Goal: Information Seeking & Learning: Check status

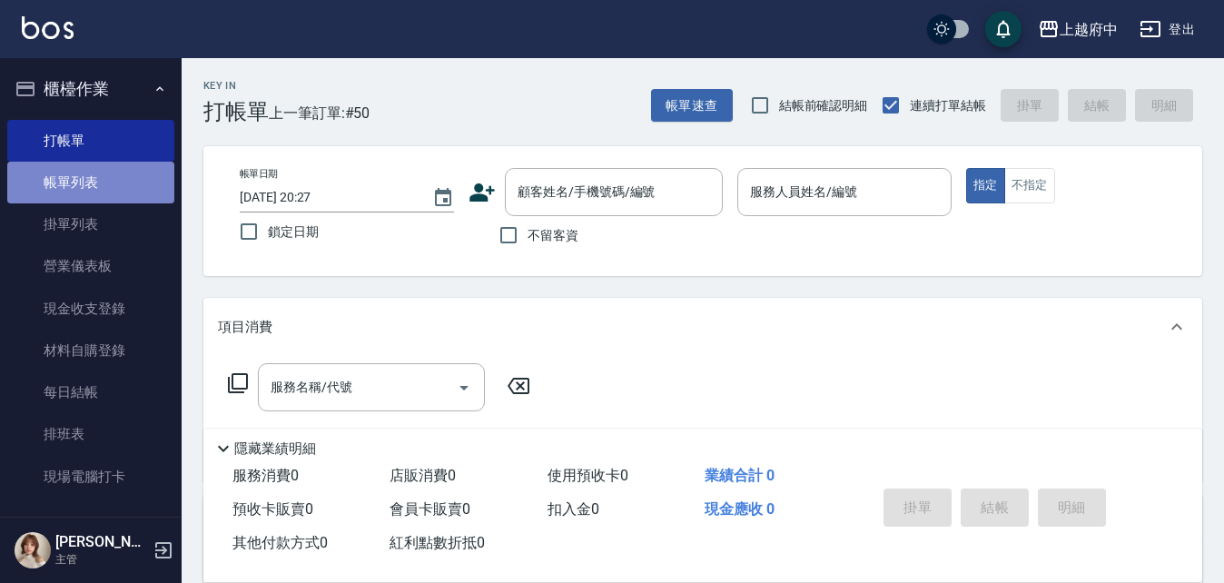
drag, startPoint x: 0, startPoint y: 0, endPoint x: 120, endPoint y: 180, distance: 216.1
click at [120, 180] on link "帳單列表" at bounding box center [90, 183] width 167 height 42
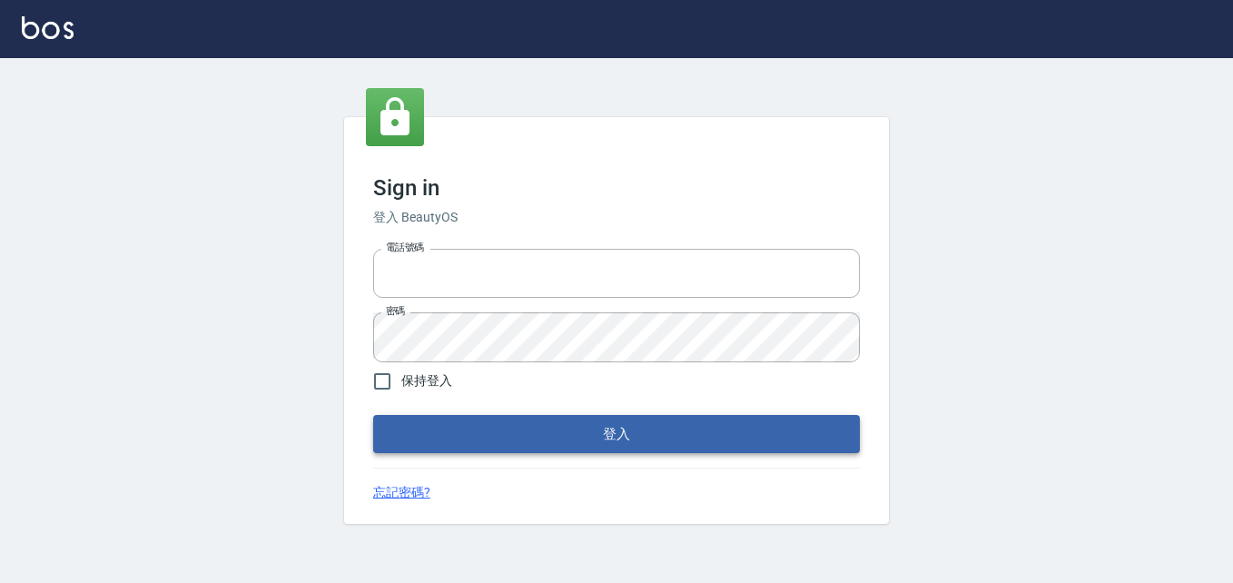
type input "0911903627"
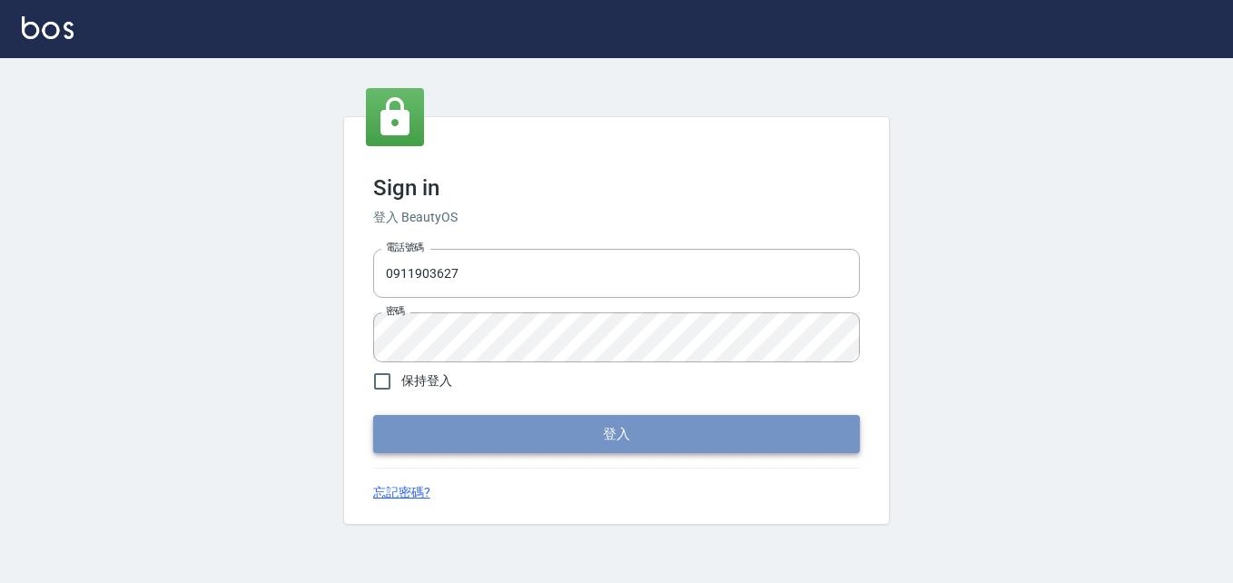
click at [499, 440] on button "登入" at bounding box center [616, 434] width 487 height 38
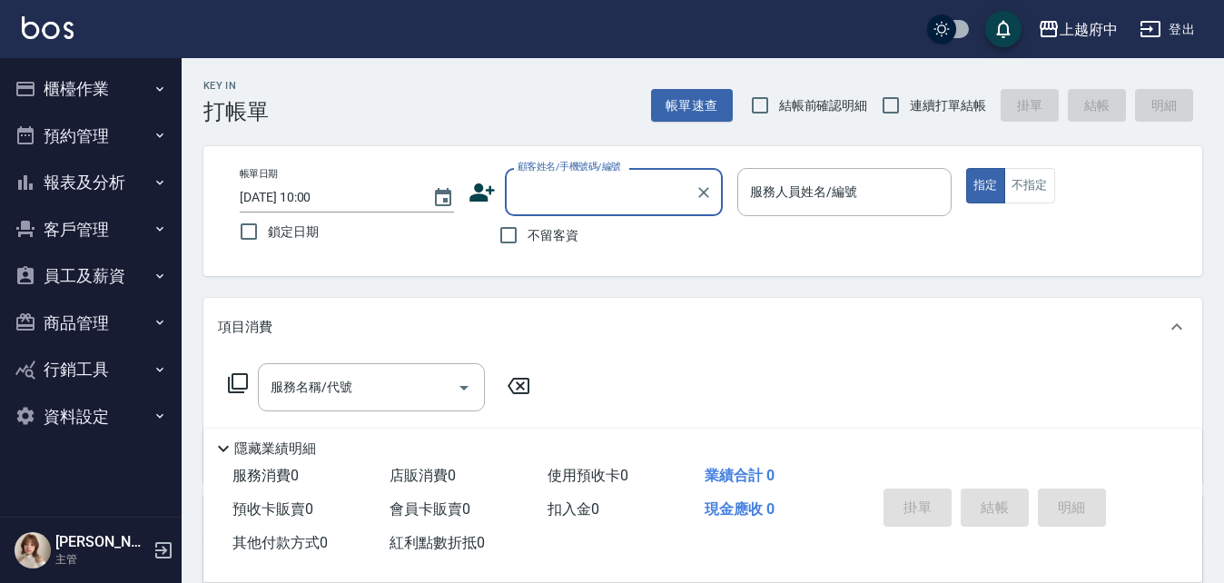
click at [147, 182] on button "報表及分析" at bounding box center [90, 182] width 167 height 47
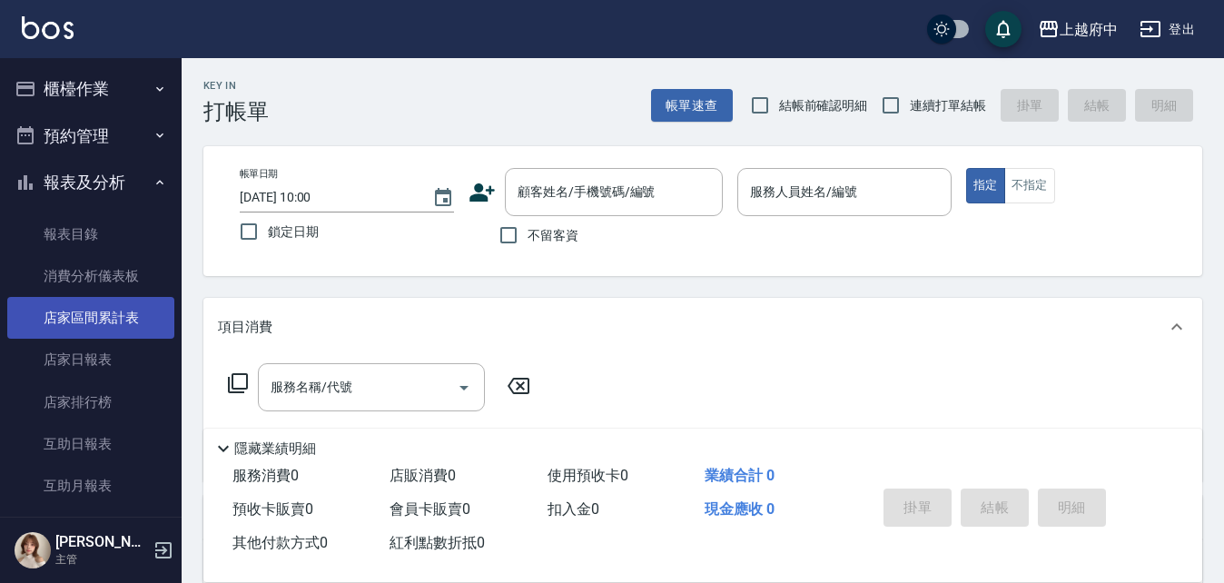
click at [120, 330] on link "店家區間累計表" at bounding box center [90, 318] width 167 height 42
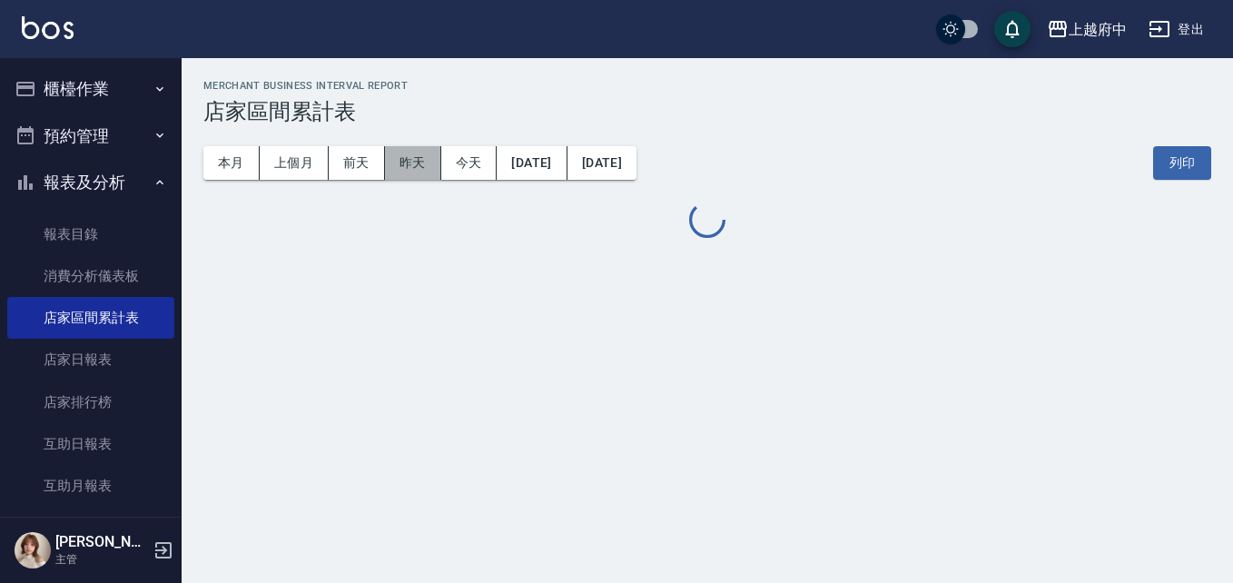
click at [411, 167] on button "昨天" at bounding box center [413, 163] width 56 height 34
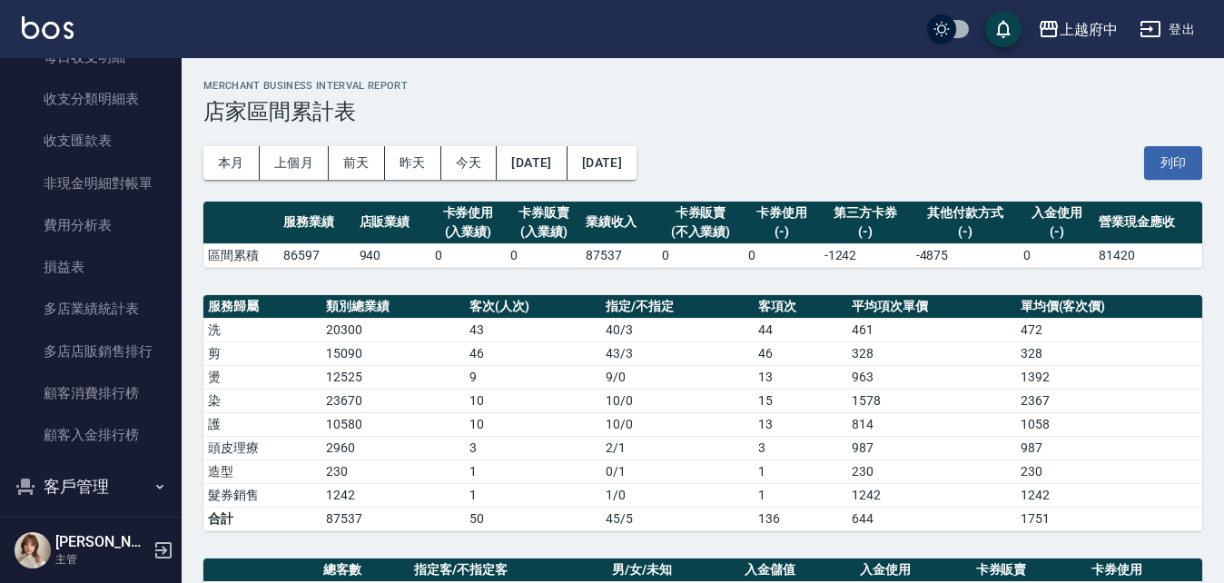
scroll to position [1488, 0]
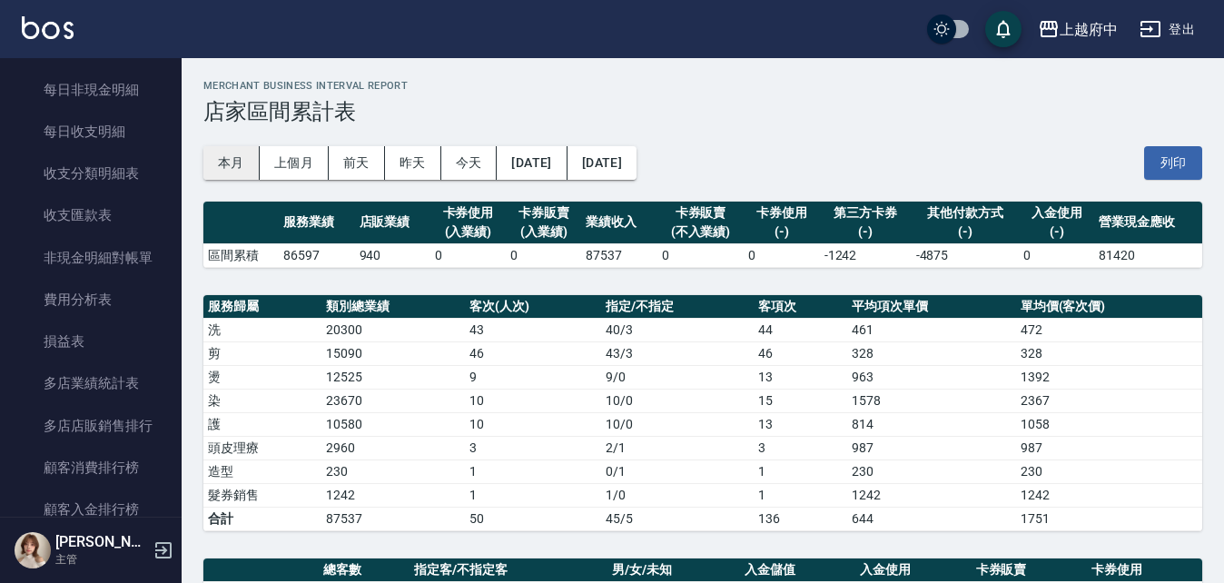
click at [216, 162] on button "本月" at bounding box center [231, 163] width 56 height 34
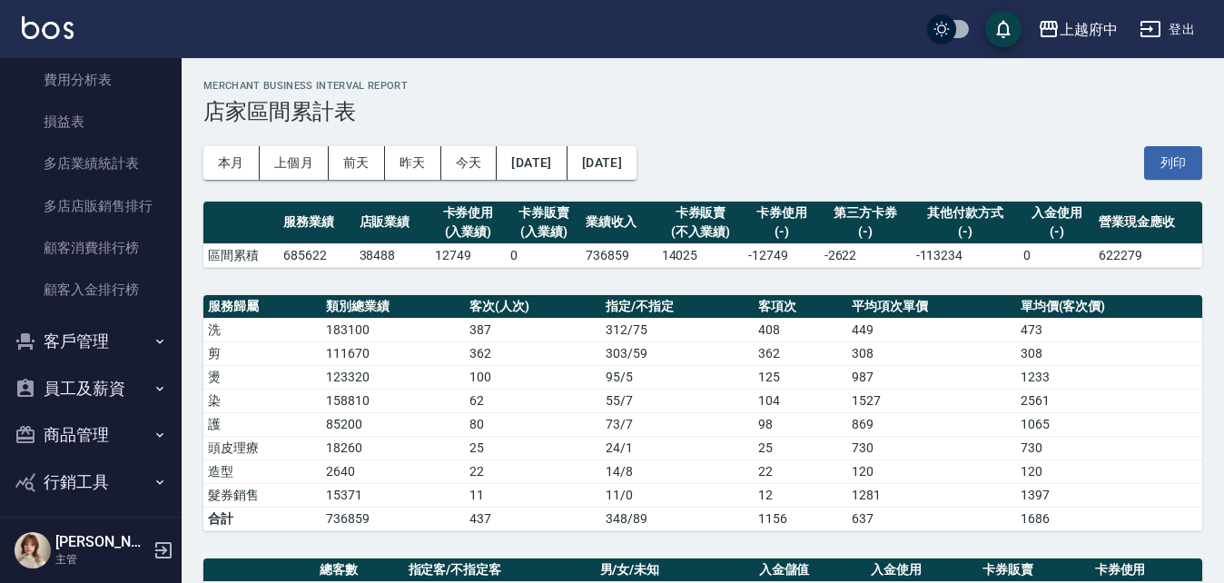
scroll to position [1765, 0]
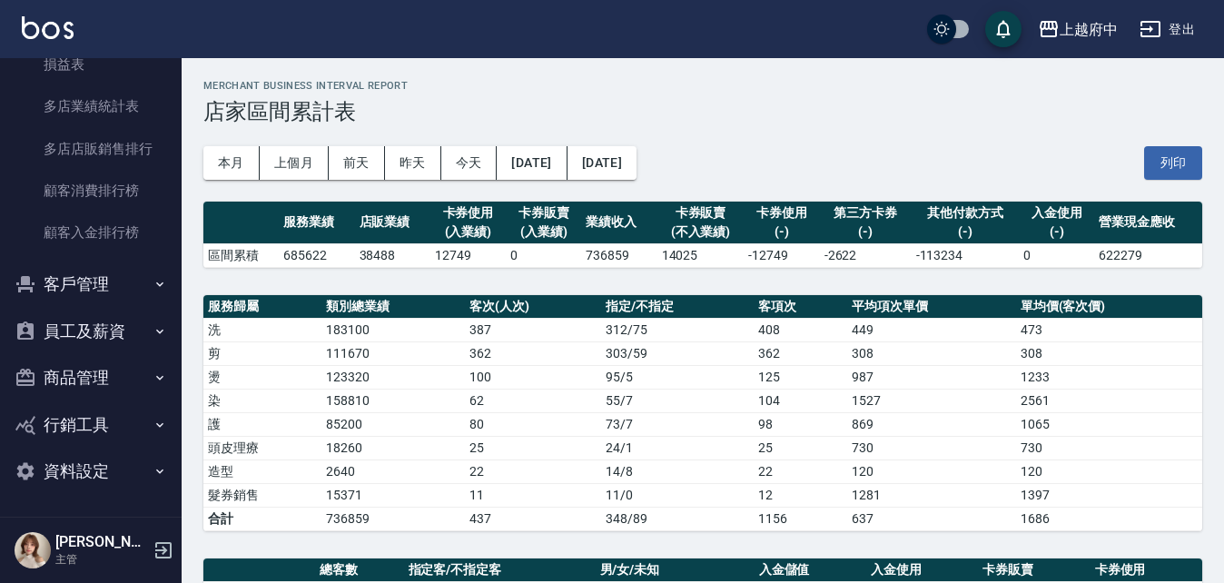
click at [135, 281] on button "客戶管理" at bounding box center [90, 284] width 167 height 47
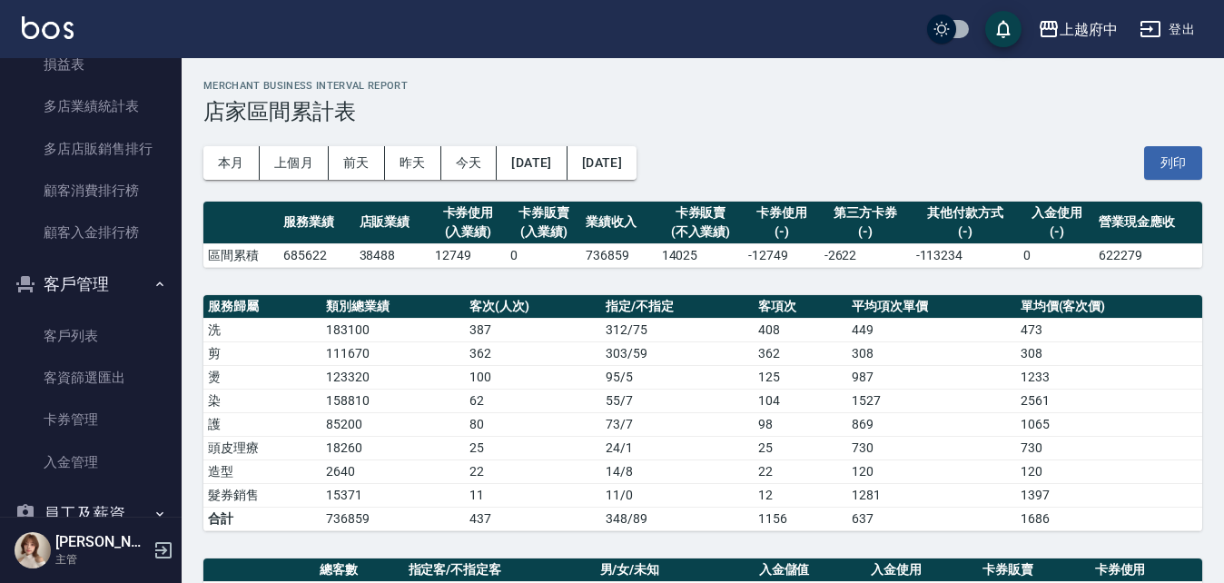
click at [137, 285] on button "客戶管理" at bounding box center [90, 284] width 167 height 47
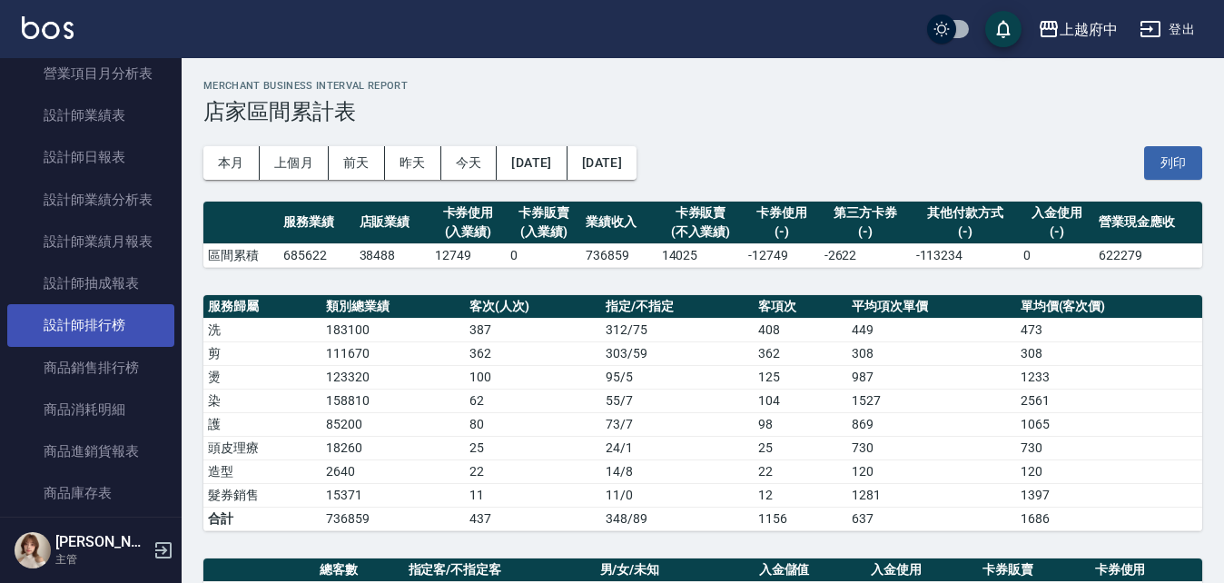
scroll to position [676, 0]
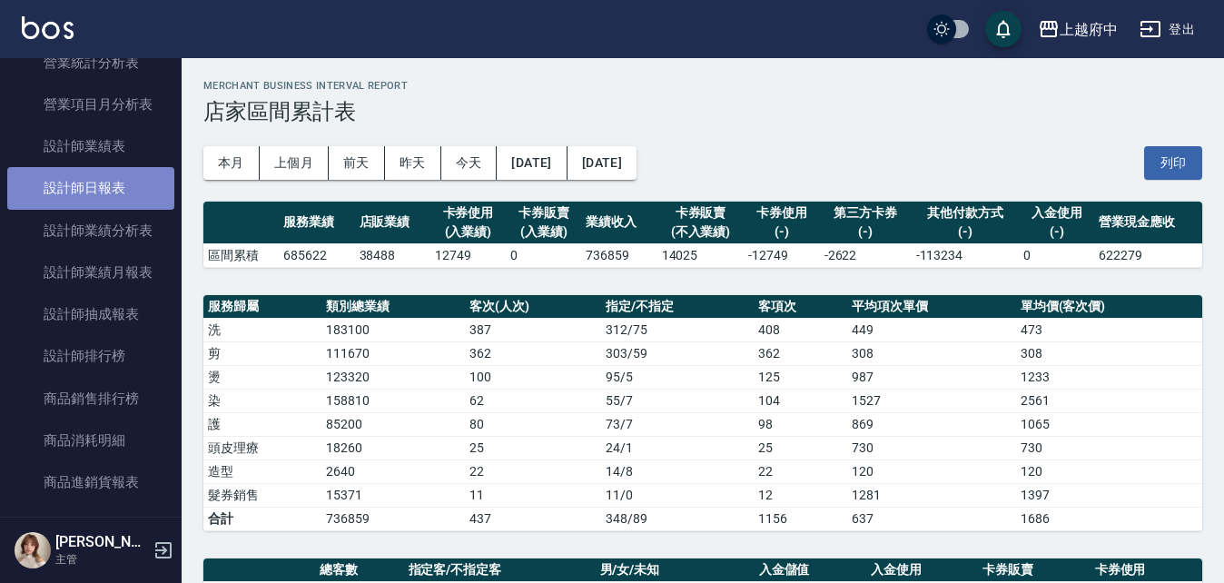
click at [116, 186] on link "設計師日報表" at bounding box center [90, 188] width 167 height 42
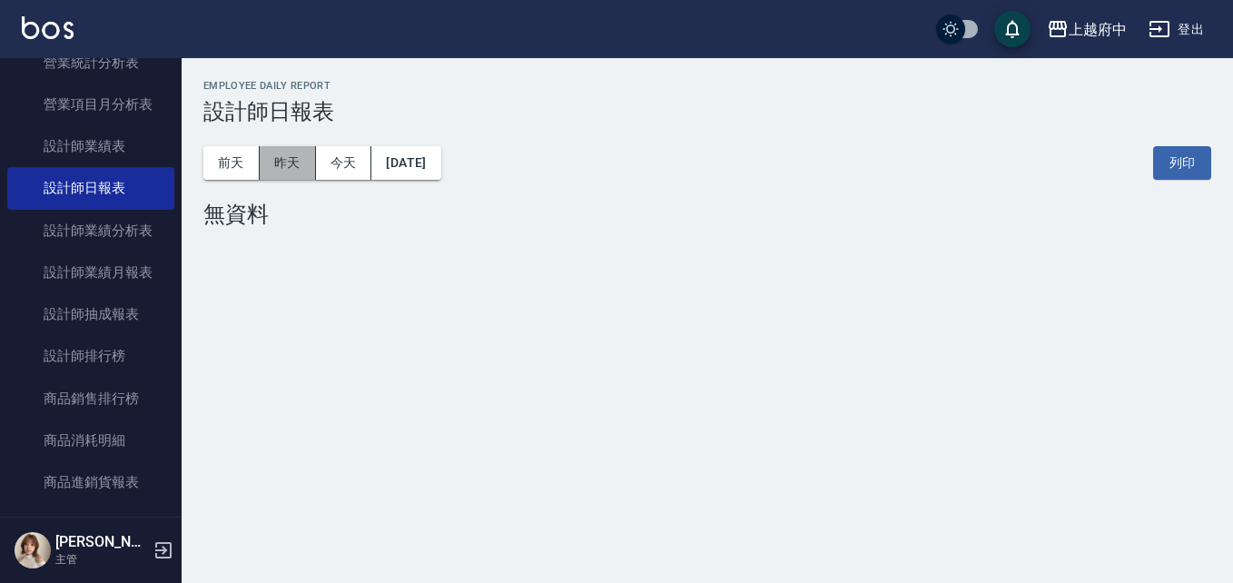
click at [297, 166] on button "昨天" at bounding box center [288, 163] width 56 height 34
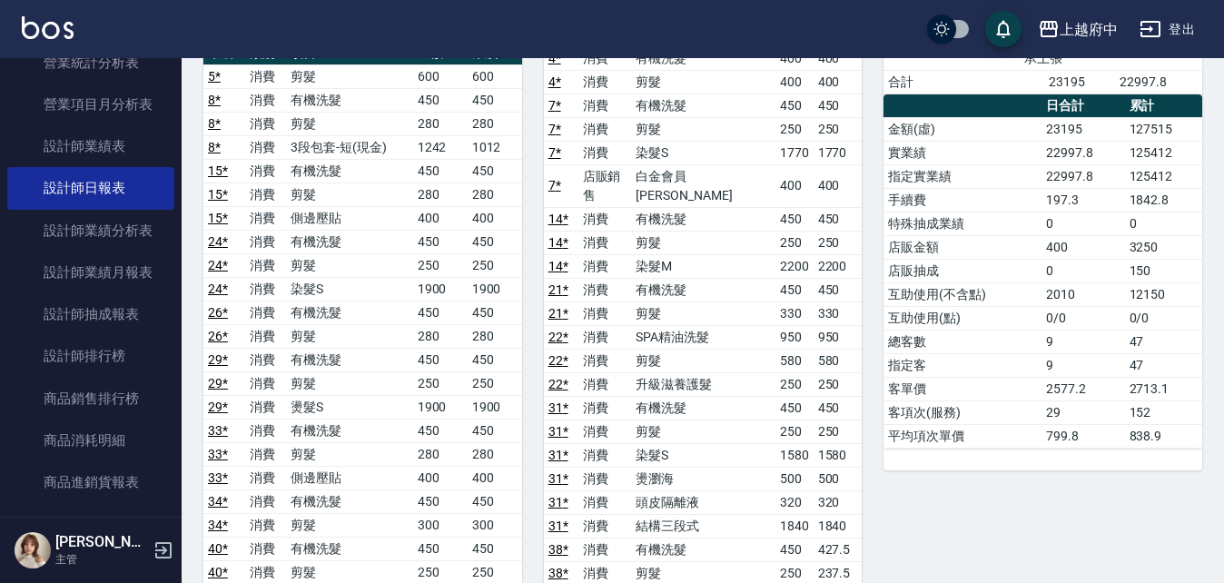
scroll to position [363, 0]
